Goal: Task Accomplishment & Management: Use online tool/utility

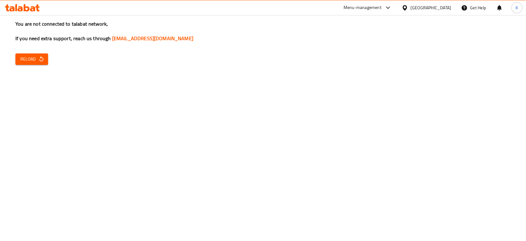
click at [46, 52] on div "You are not connected to talabat network, If you need extra support, reach us t…" at bounding box center [263, 120] width 526 height 241
click at [43, 56] on icon "button" at bounding box center [41, 59] width 6 height 6
click at [149, 81] on div "You are not connected to talabat network, If you need extra support, reach us t…" at bounding box center [263, 120] width 526 height 241
click at [45, 53] on div "You are not connected to talabat network, If you need extra support, reach us t…" at bounding box center [263, 120] width 526 height 241
click at [40, 55] on span "Reload" at bounding box center [31, 59] width 23 height 8
